Goal: Find specific page/section: Find specific page/section

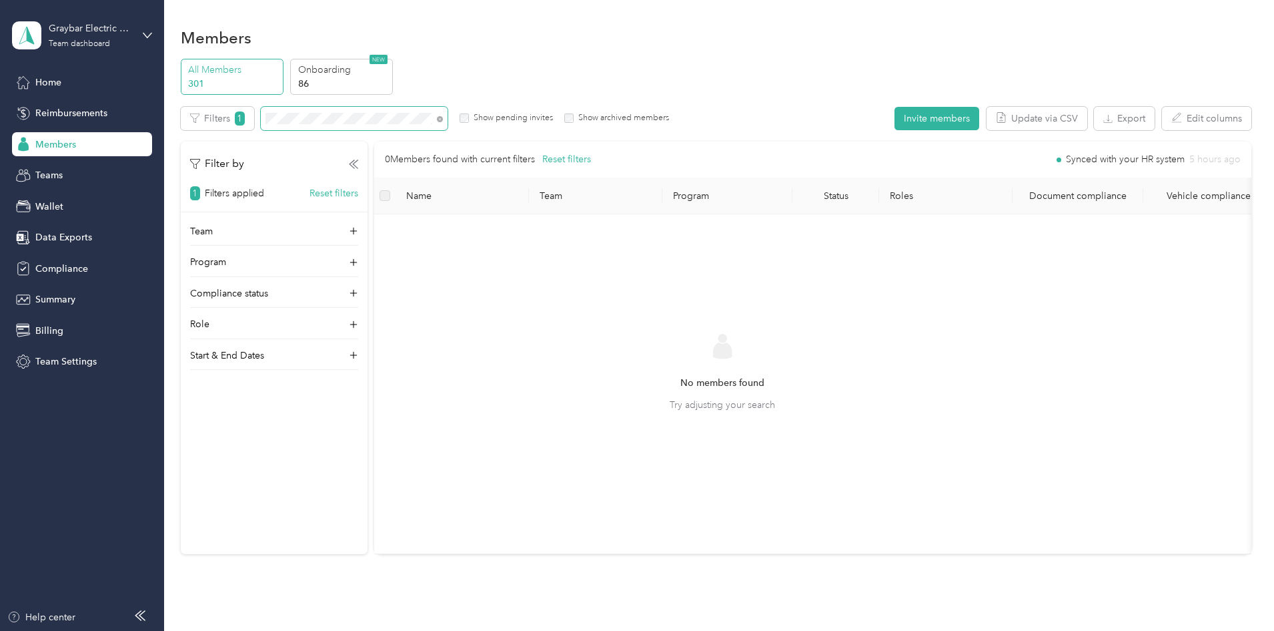
click at [246, 112] on div "All Members 301 Onboarding 86 NEW Edit role Edit team Edit program Export Selec…" at bounding box center [716, 312] width 1071 height 507
click at [443, 117] on icon at bounding box center [440, 119] width 6 height 6
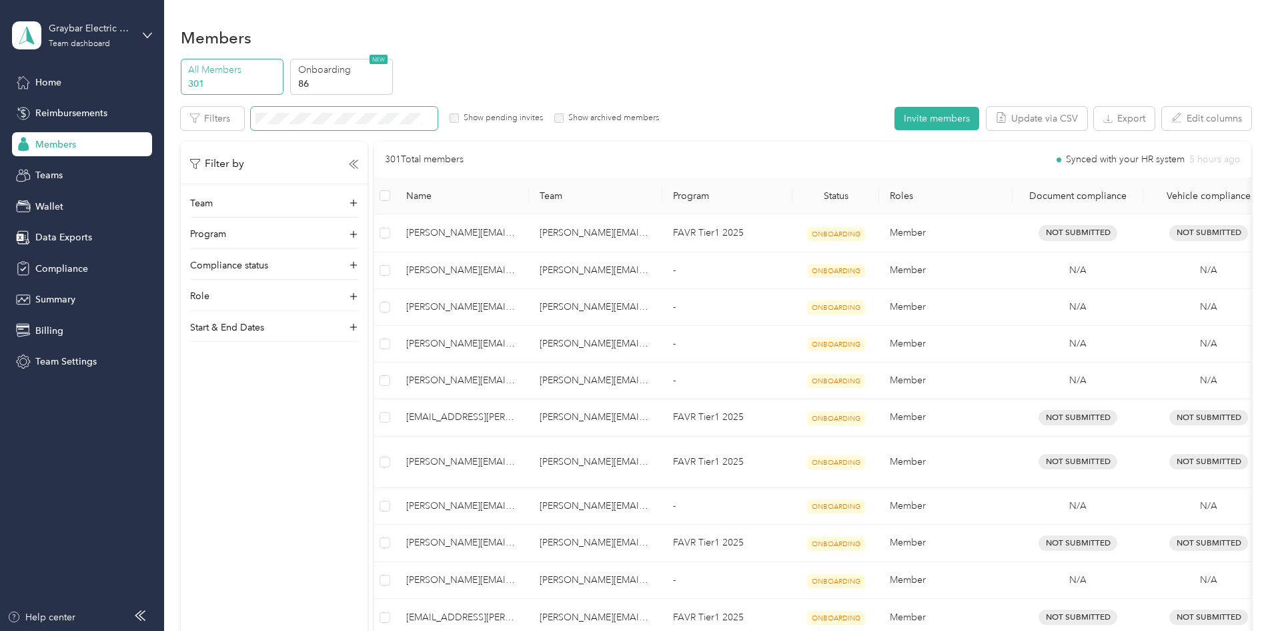
click at [57, 95] on div "Home Reimbursements Members Teams Wallet Data Exports Compliance Summary Billin…" at bounding box center [82, 222] width 140 height 304
click at [61, 90] on div "Home" at bounding box center [82, 82] width 140 height 24
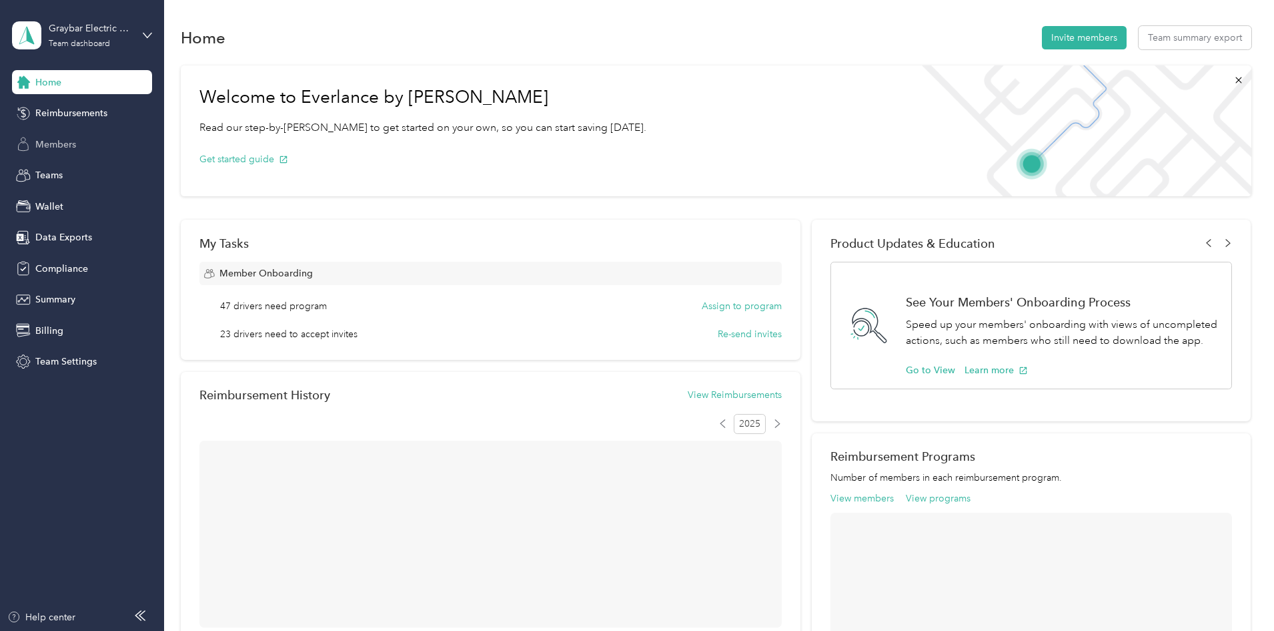
click at [92, 138] on div "Members" at bounding box center [82, 144] width 140 height 24
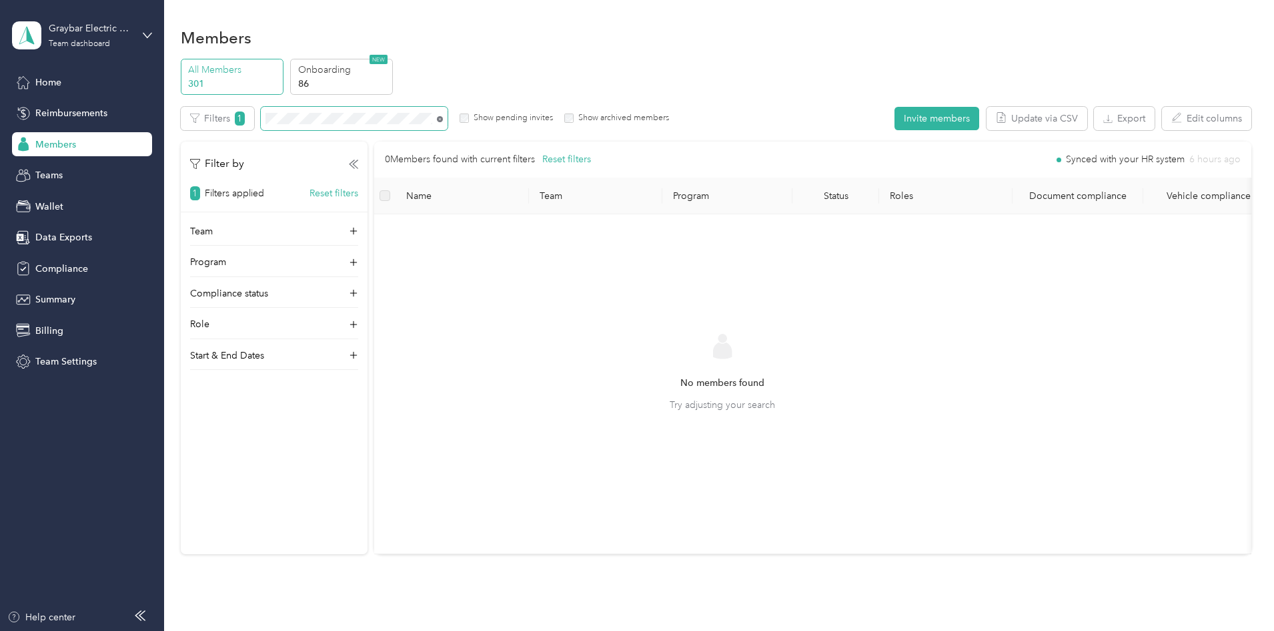
click at [443, 119] on icon at bounding box center [440, 119] width 6 height 6
